Goal: Find specific page/section: Find specific page/section

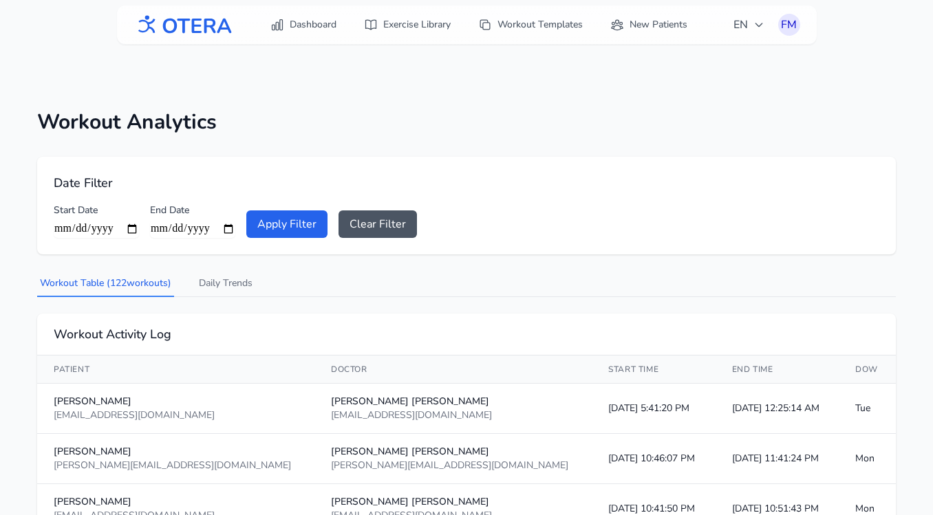
scroll to position [85, 0]
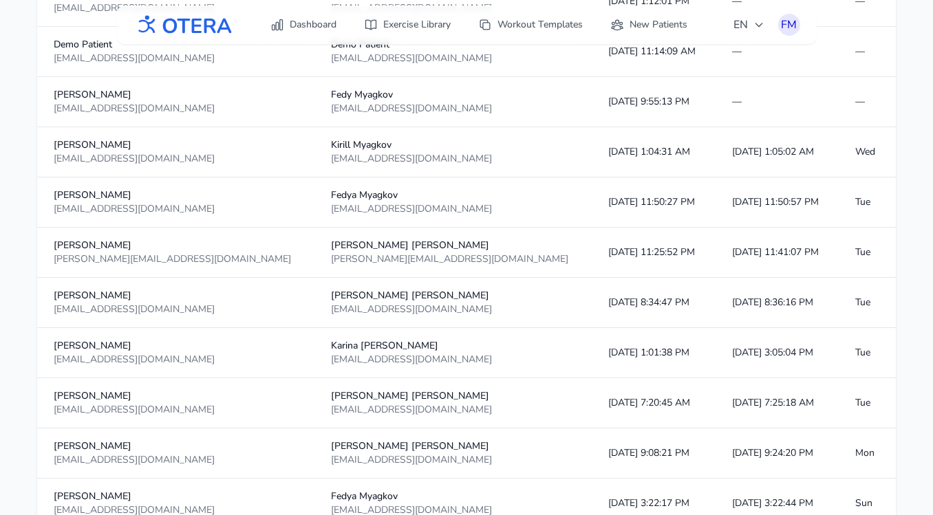
scroll to position [625, 0]
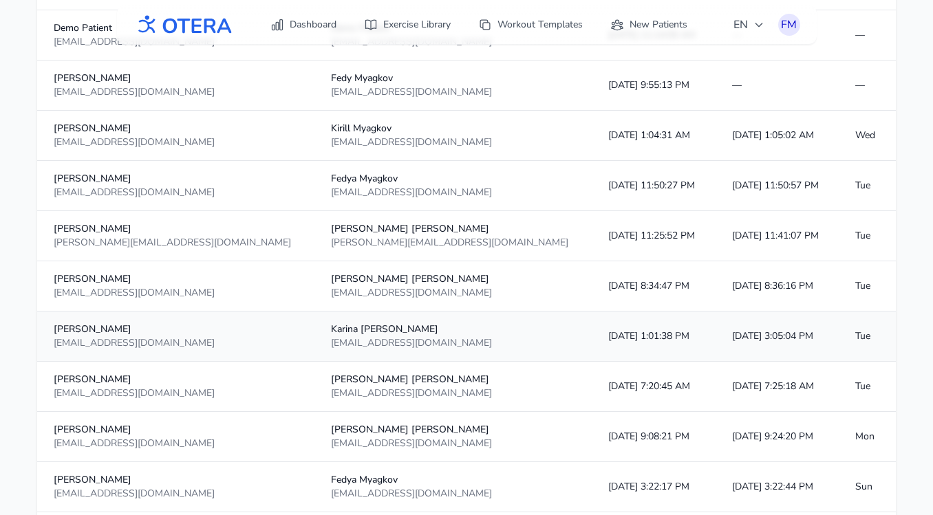
click at [367, 331] on div "Karina Tulupova" at bounding box center [453, 330] width 244 height 14
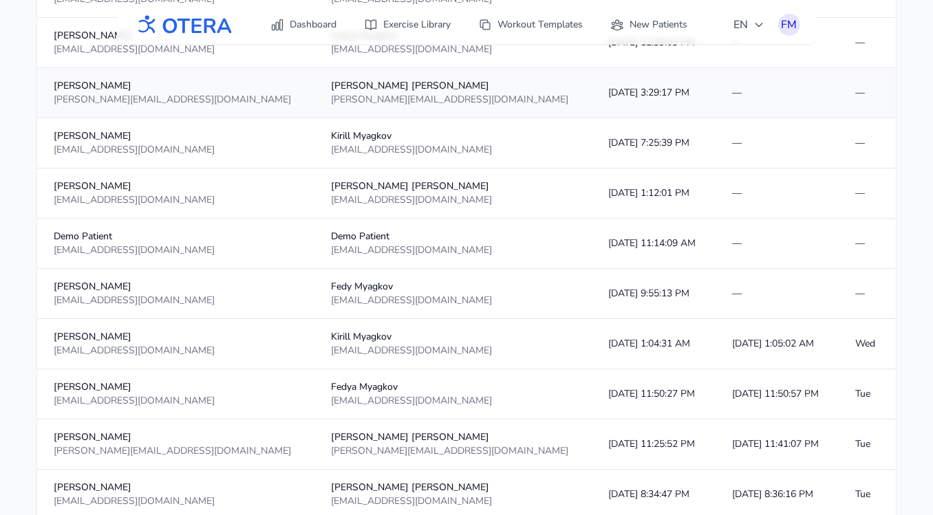
scroll to position [418, 0]
